Goal: Task Accomplishment & Management: Use online tool/utility

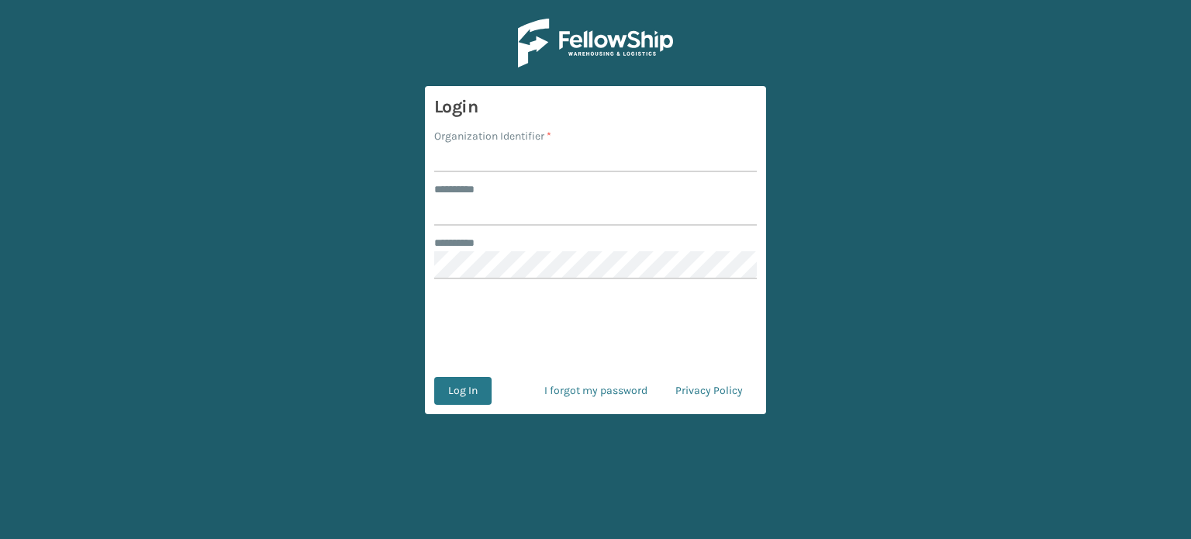
click at [443, 160] on input "Organization Identifier *" at bounding box center [595, 158] width 323 height 28
type input "SuperAdminOrganization"
click at [468, 200] on input "******** *" at bounding box center [595, 212] width 323 height 28
type input "*****"
click at [453, 390] on button "Log In" at bounding box center [462, 391] width 57 height 28
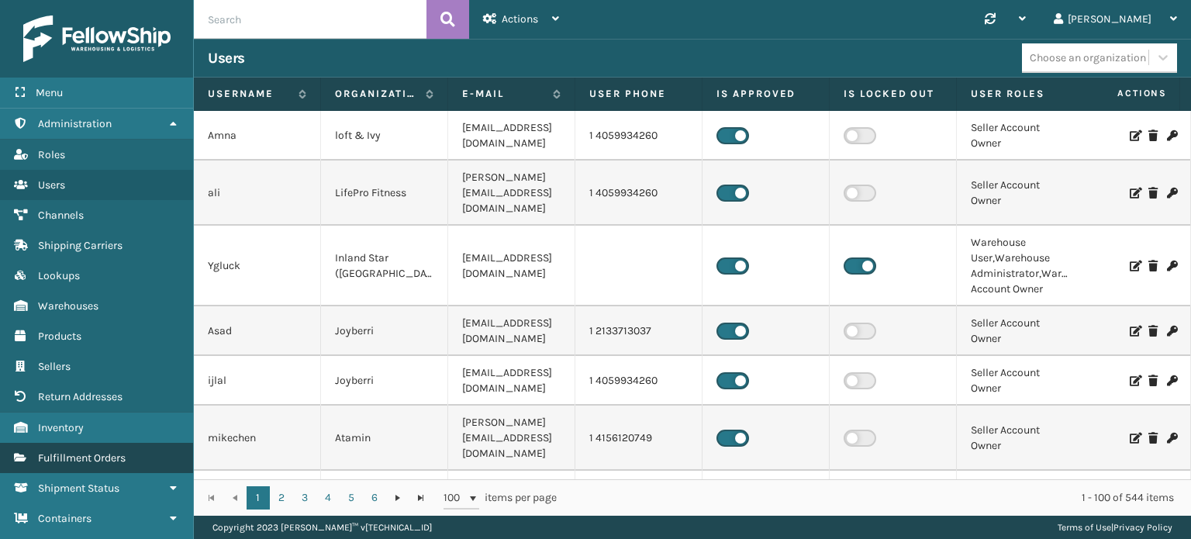
click at [74, 455] on span "Fulfillment Orders" at bounding box center [82, 457] width 88 height 13
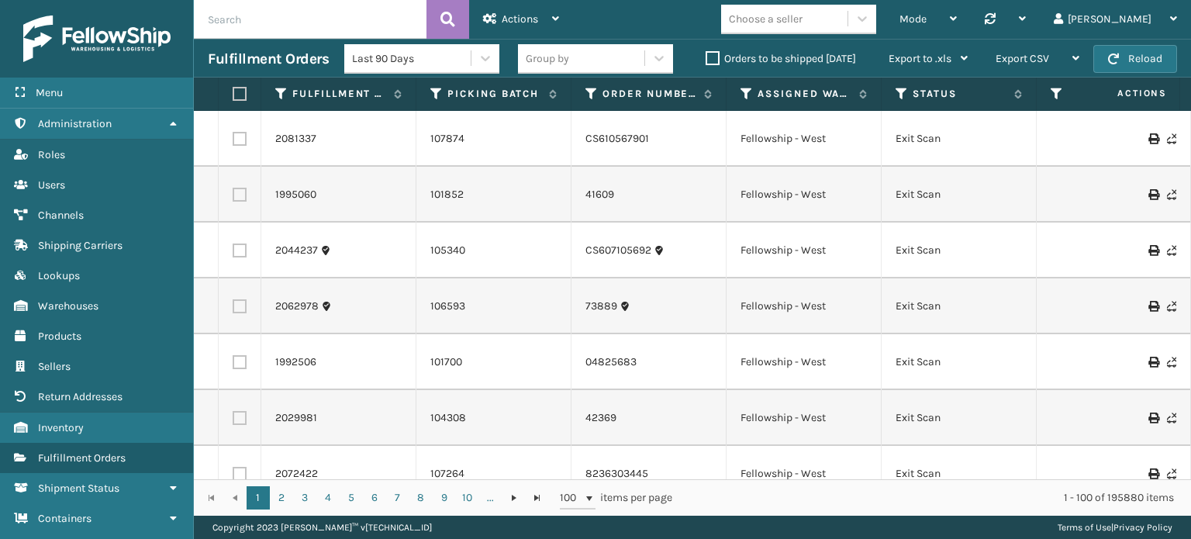
click at [245, 22] on input "text" at bounding box center [310, 19] width 233 height 39
paste input "2073915, 2073917, 2074775, 2075520, 2075521, 2075522, 2075523, 2075524, 2075525…"
click at [245, 22] on input "2073915, 2073917, 2074775, 2075520, 2075521, 2075522, 2075523, 2075524, 2075525…" at bounding box center [310, 19] width 233 height 39
type input "2073915, 2073917, 2074775, 2075520, 2075521, 2075522, 2075523, 2075524, 2075525…"
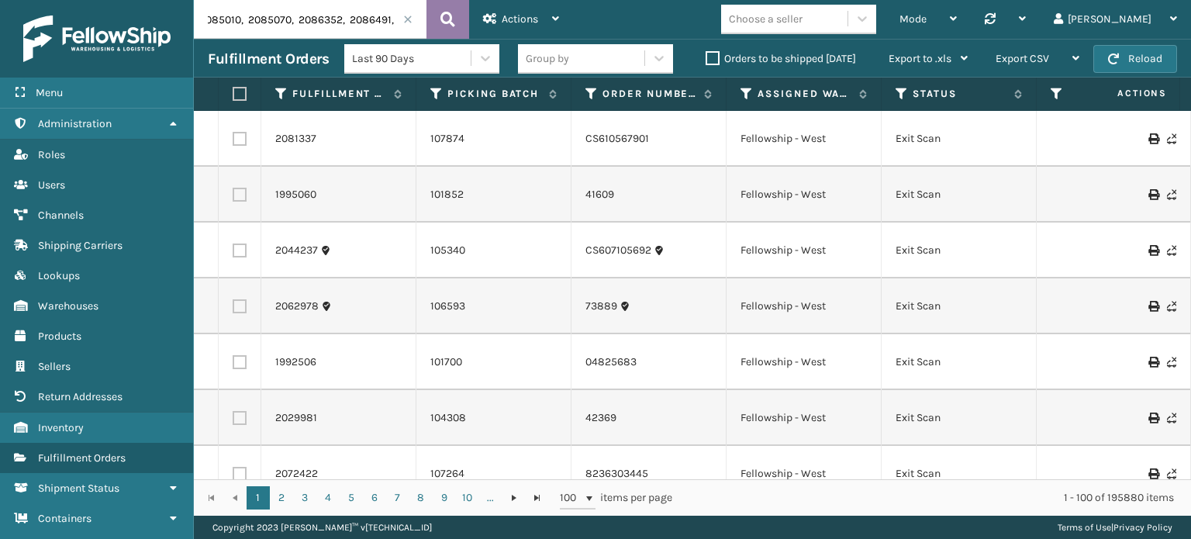
scroll to position [0, 0]
click at [450, 19] on icon at bounding box center [447, 19] width 15 height 23
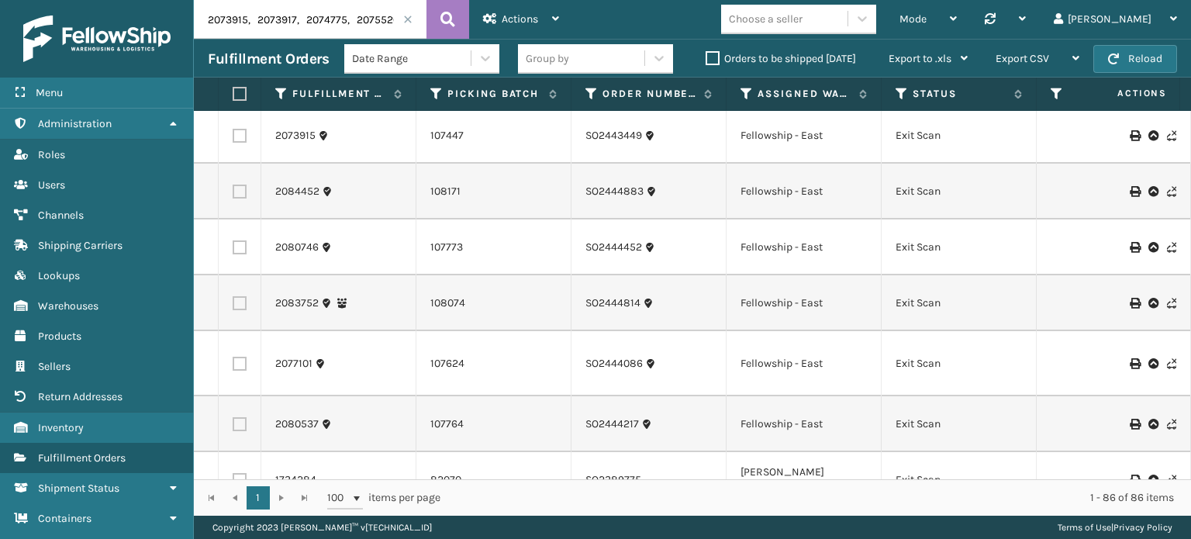
scroll to position [353, 0]
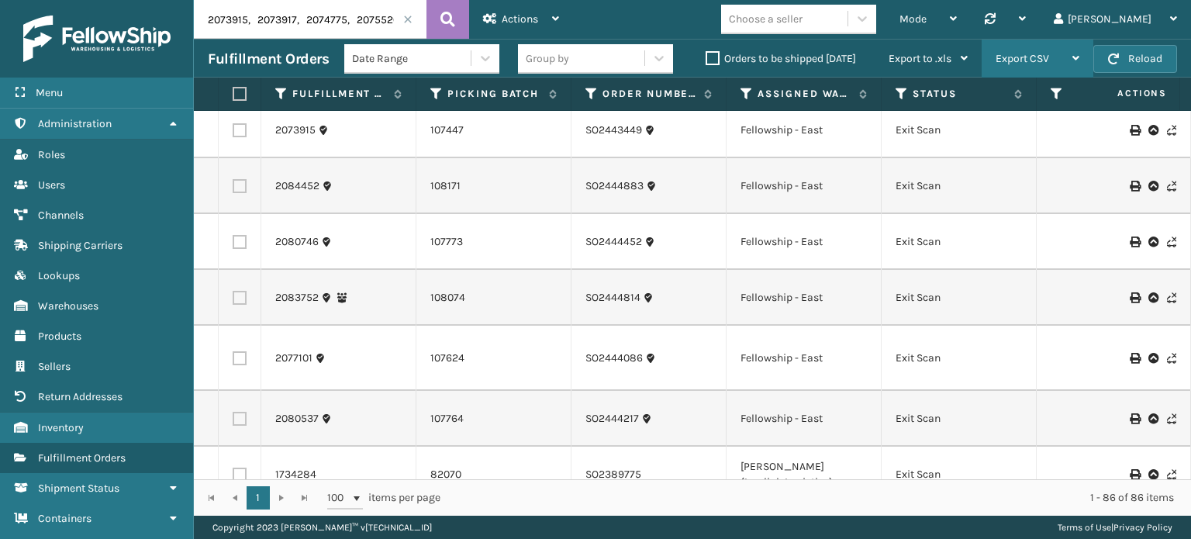
click at [1071, 54] on div "Export CSV" at bounding box center [1037, 59] width 84 height 39
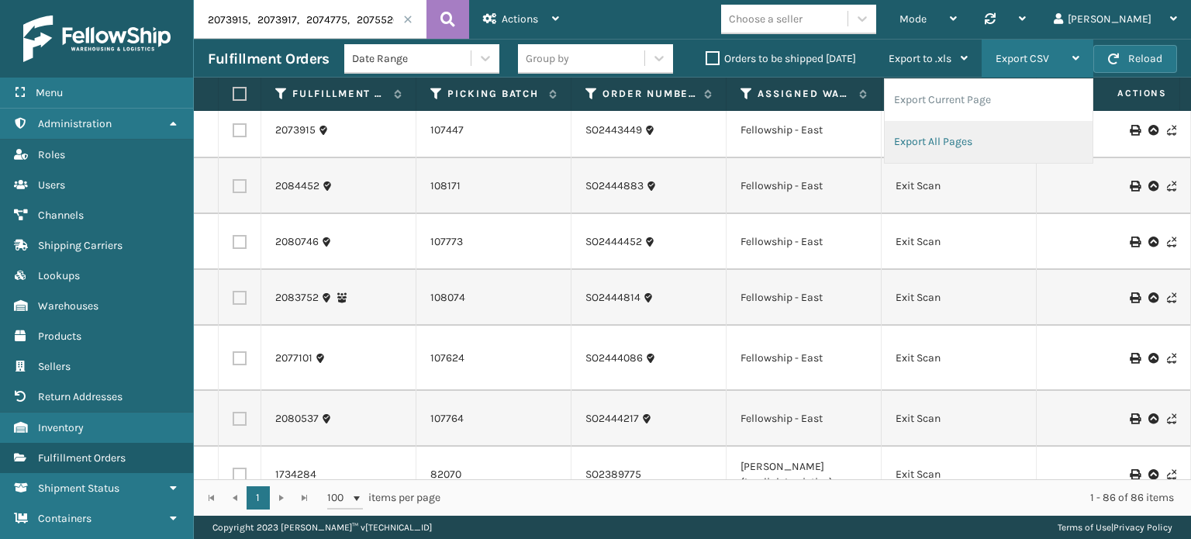
click at [978, 137] on li "Export All Pages" at bounding box center [989, 142] width 208 height 42
